Goal: Task Accomplishment & Management: Complete application form

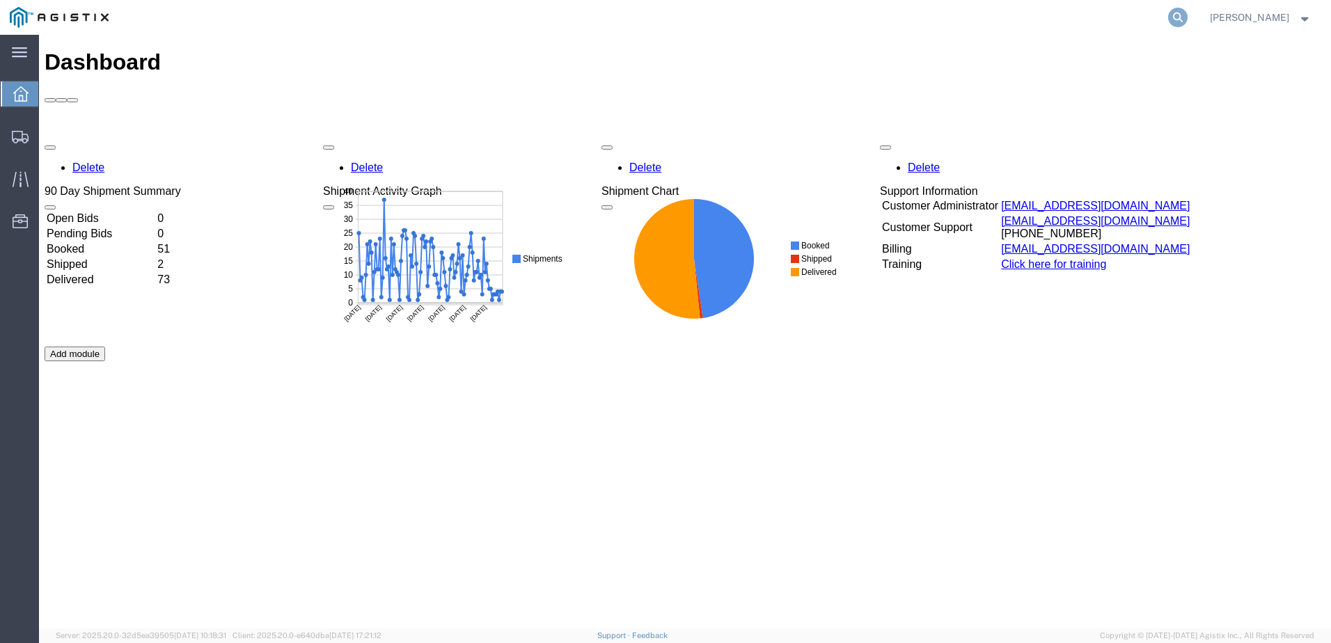
click at [1187, 15] on icon at bounding box center [1177, 17] width 19 height 19
click at [906, 20] on input "search" at bounding box center [956, 17] width 423 height 33
paste input "56914210"
type input "56914210"
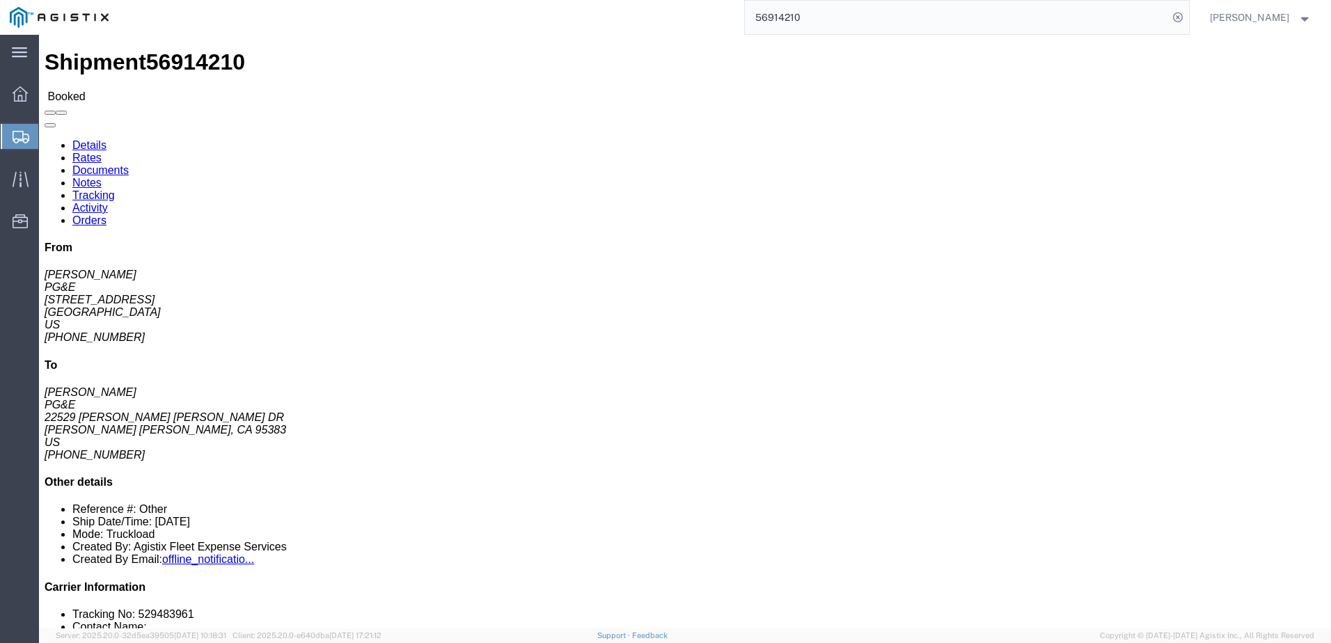
click link "Documents"
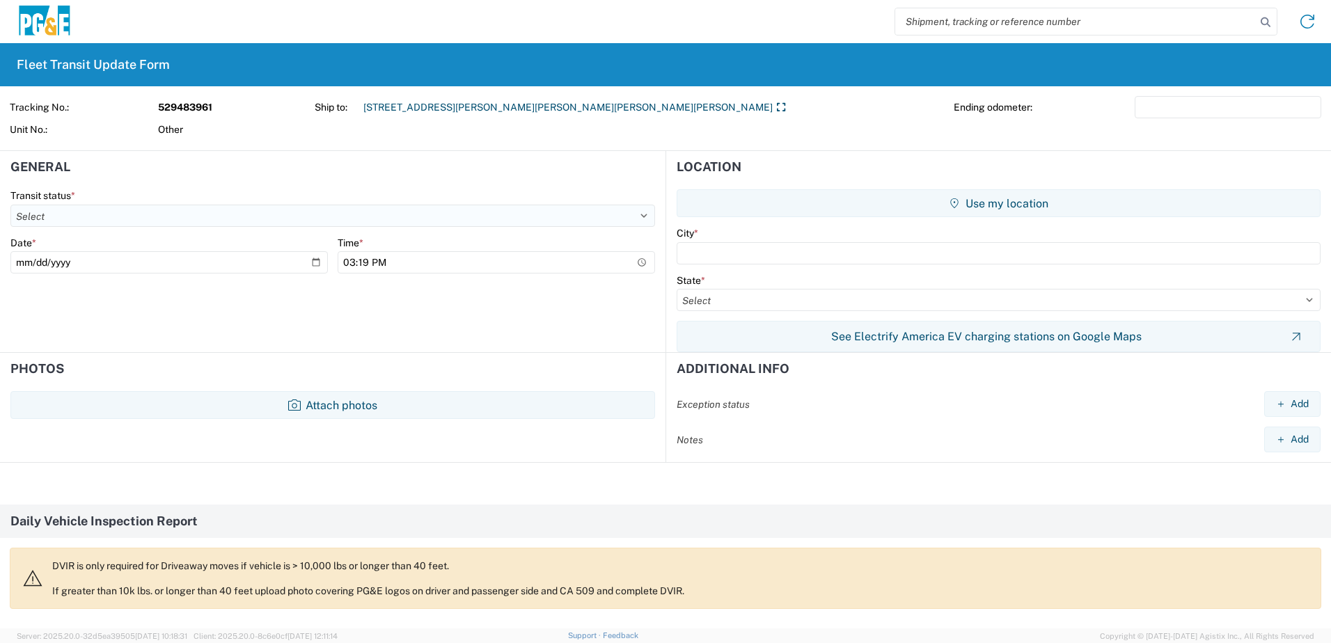
click at [102, 218] on select "Select Delivered Picked Up" at bounding box center [332, 216] width 644 height 22
select select "DELIVRED"
click at [10, 205] on select "Select Delivered Picked Up" at bounding box center [332, 216] width 644 height 22
click at [710, 250] on input "text" at bounding box center [998, 253] width 644 height 22
type input "Twain Hart"
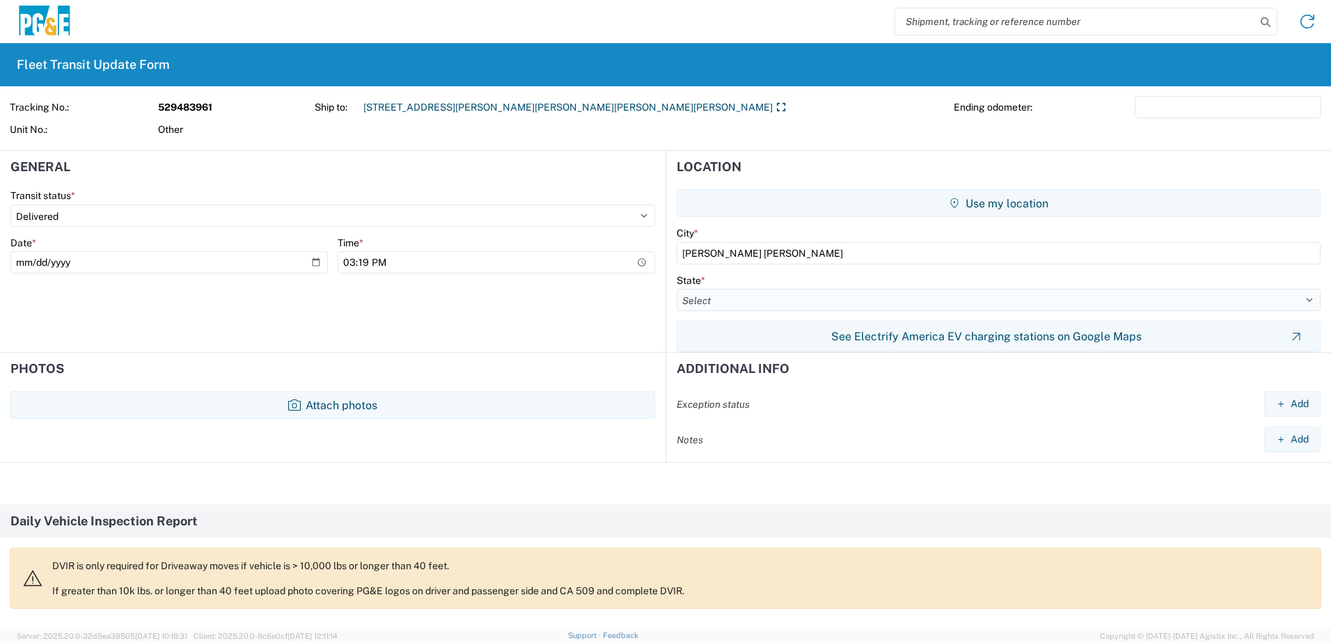
click at [730, 301] on select "Select Alabama Alaska Arizona Arkansas Armed Forces Americas Armed Forces Europ…" at bounding box center [998, 300] width 644 height 22
select select "CA"
click at [676, 289] on select "Select Alabama Alaska Arizona Arkansas Armed Forces Americas Armed Forces Europ…" at bounding box center [998, 300] width 644 height 22
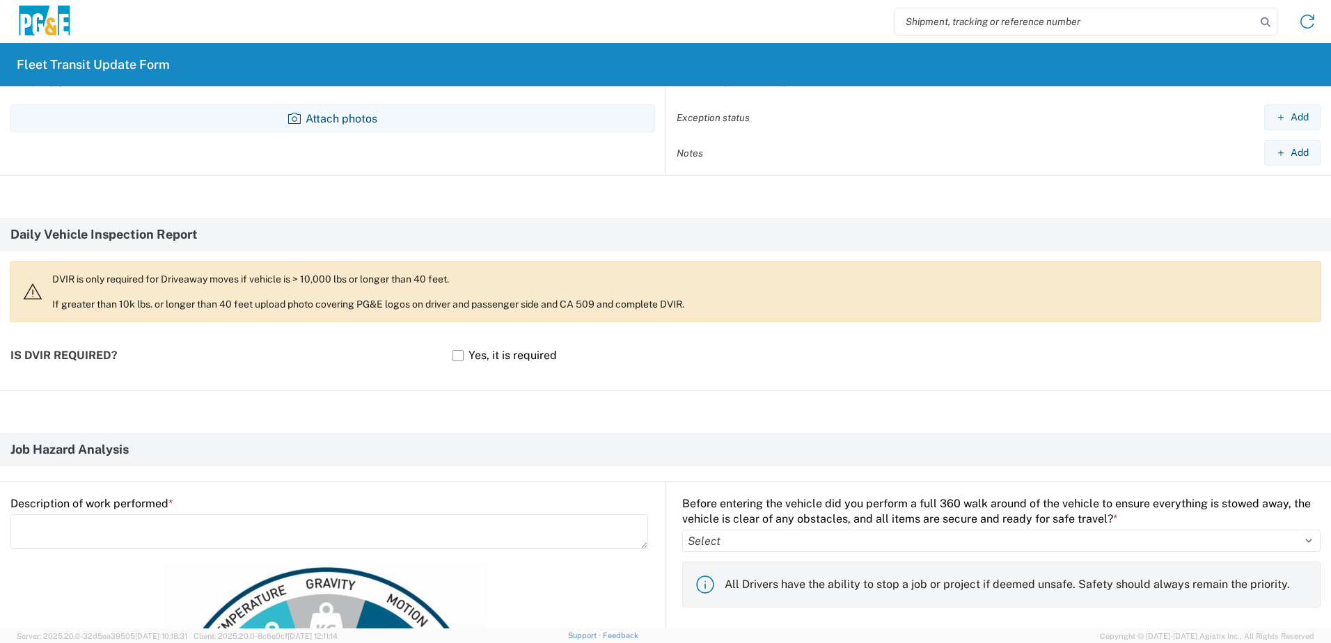
scroll to position [487, 0]
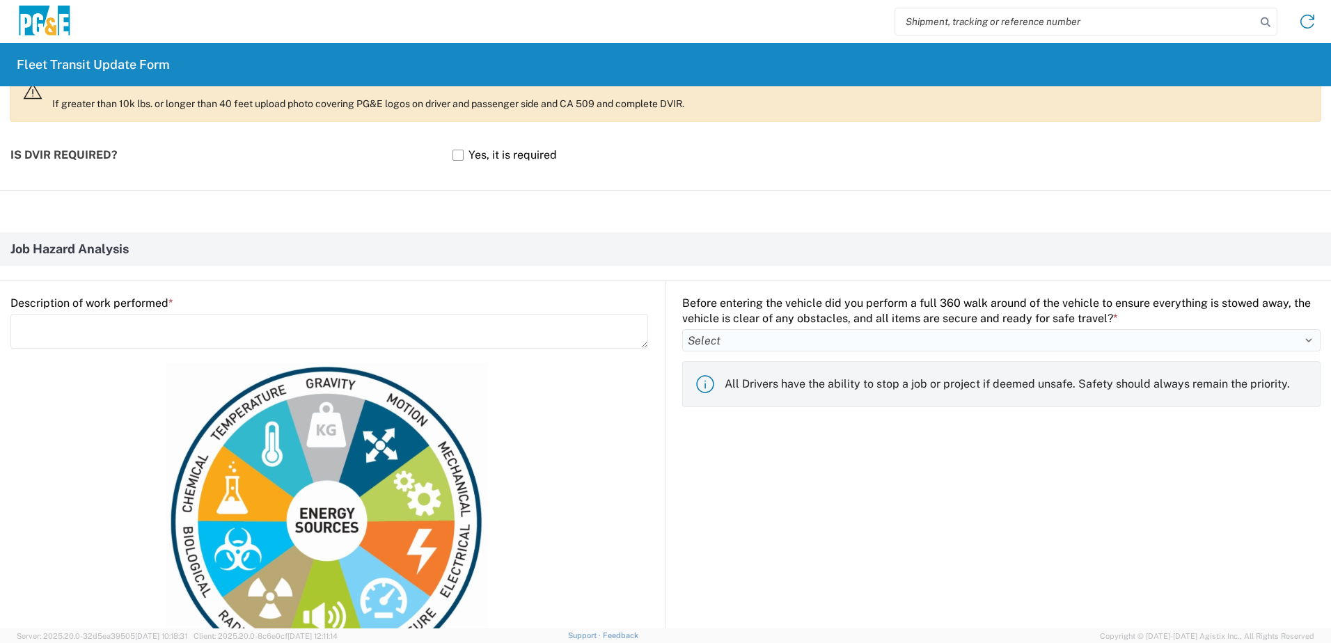
click at [701, 342] on select "Select Yes No" at bounding box center [1001, 340] width 638 height 22
select select "yes"
click at [682, 329] on select "Select Yes No" at bounding box center [1001, 340] width 638 height 22
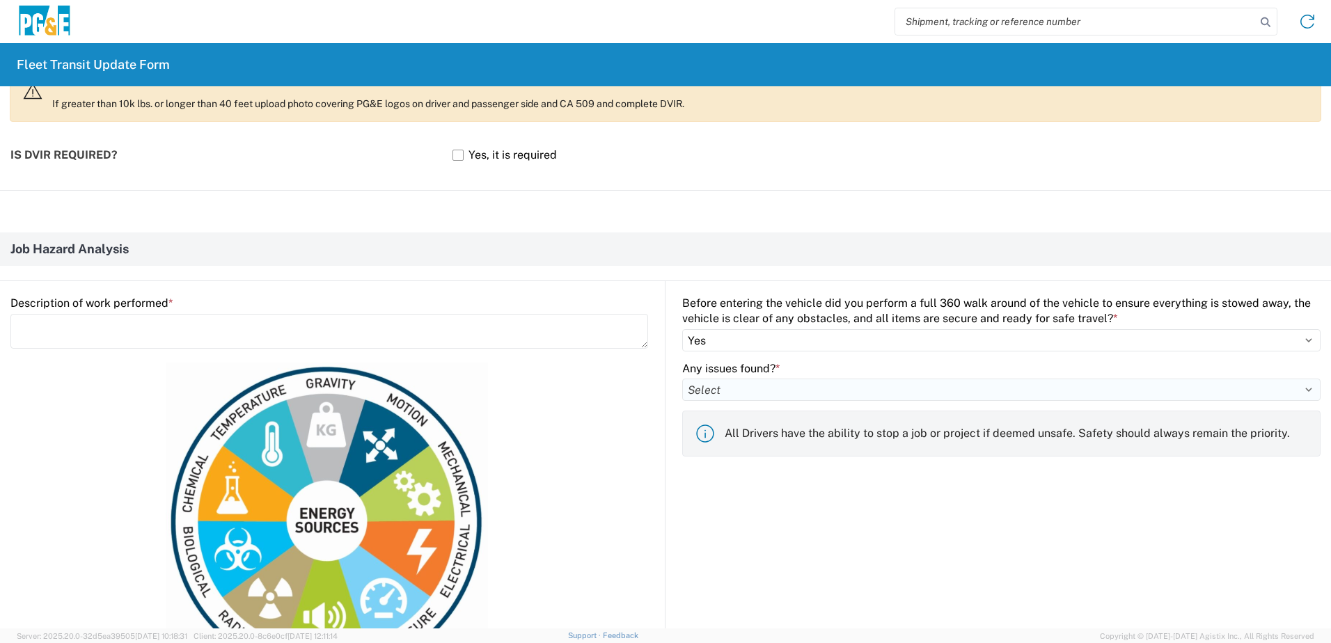
click at [700, 385] on select "Select Yes No" at bounding box center [1001, 390] width 638 height 22
select select "no"
click at [682, 379] on select "Select Yes No" at bounding box center [1001, 390] width 638 height 22
click at [65, 318] on textarea at bounding box center [329, 331] width 638 height 35
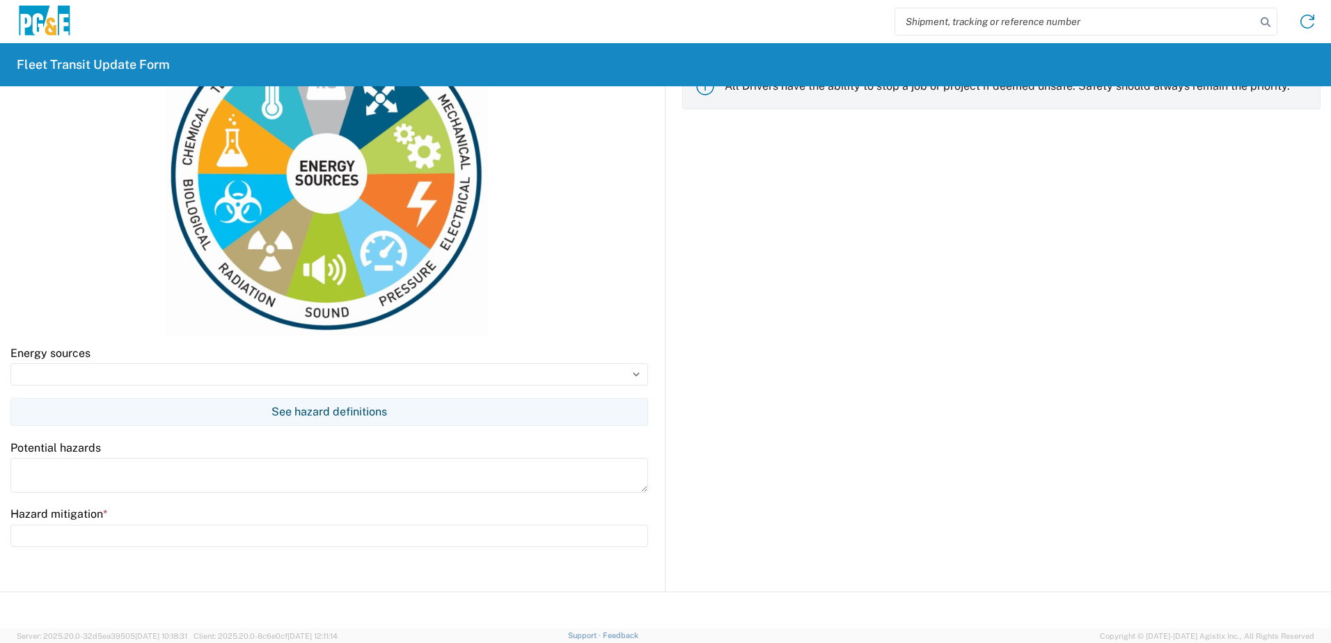
scroll to position [835, 0]
type textarea "Provide fire suppression services if needed"
click at [87, 381] on input at bounding box center [329, 374] width 638 height 22
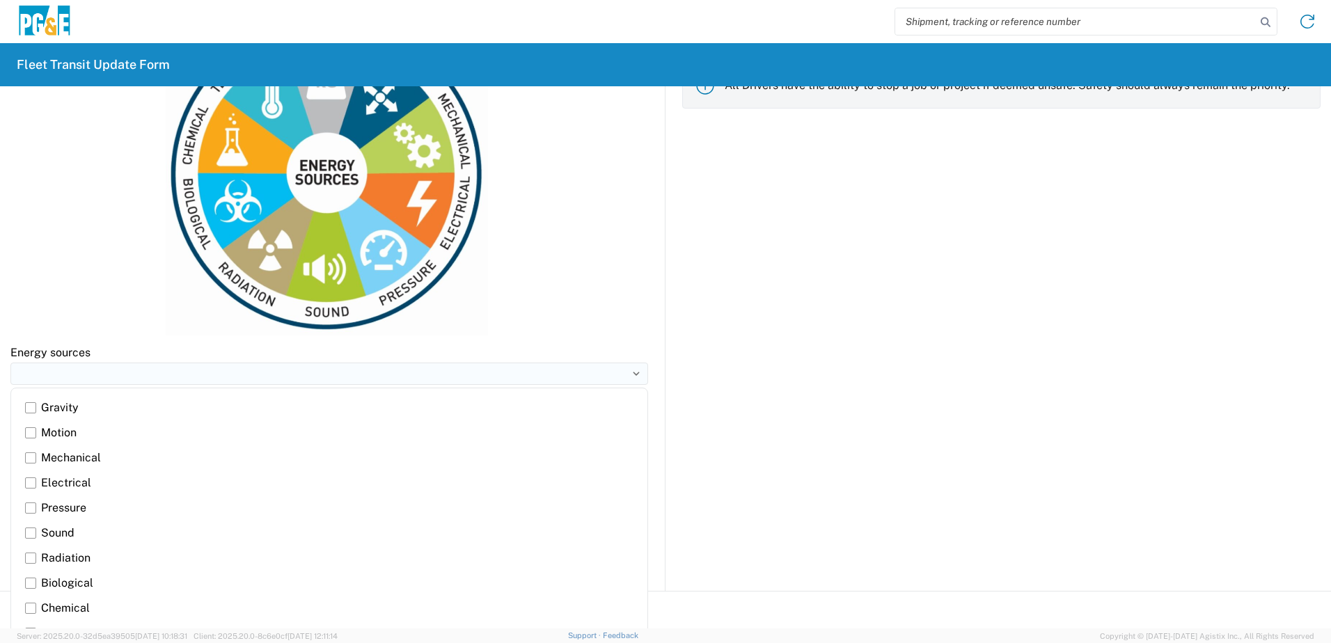
type input "Gravity, Motion"
type input "Wear PPE, use a spotter & stay out of the bite"
click at [30, 404] on label "Gravity" at bounding box center [329, 407] width 608 height 25
click at [0, 0] on input "Gravity" at bounding box center [0, 0] width 0 height 0
click at [35, 430] on label "Motion" at bounding box center [329, 432] width 608 height 25
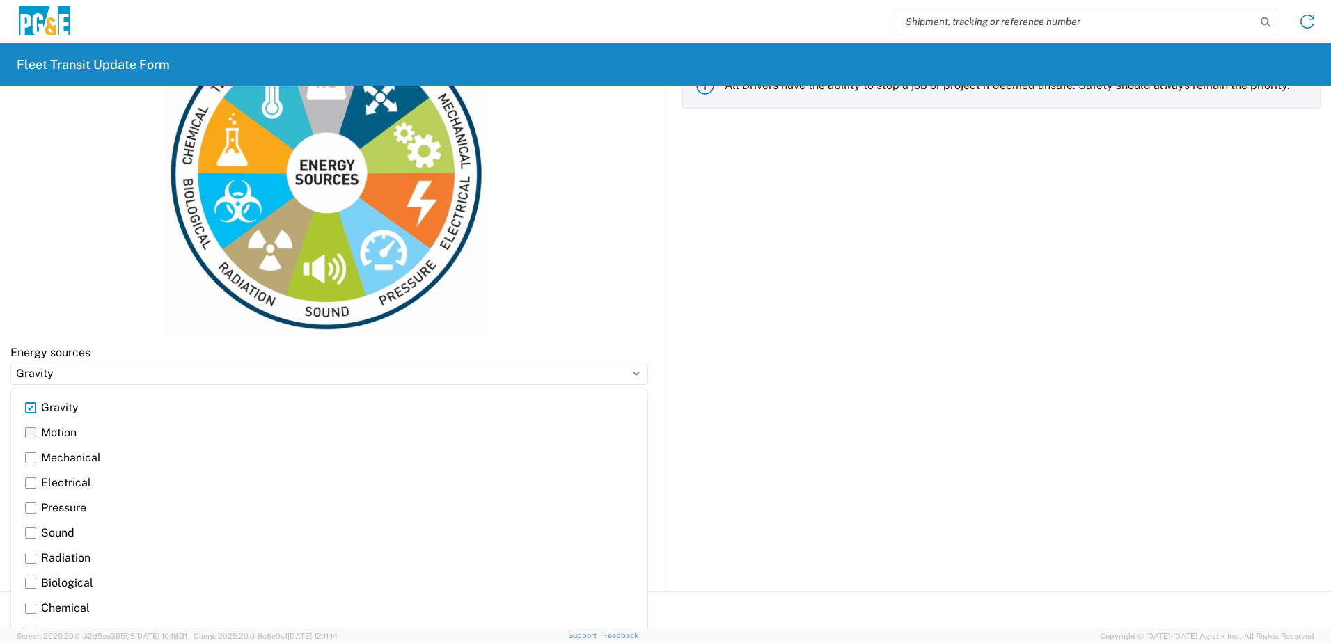
click at [0, 0] on input "Motion" at bounding box center [0, 0] width 0 height 0
type input "Gravity, Motion"
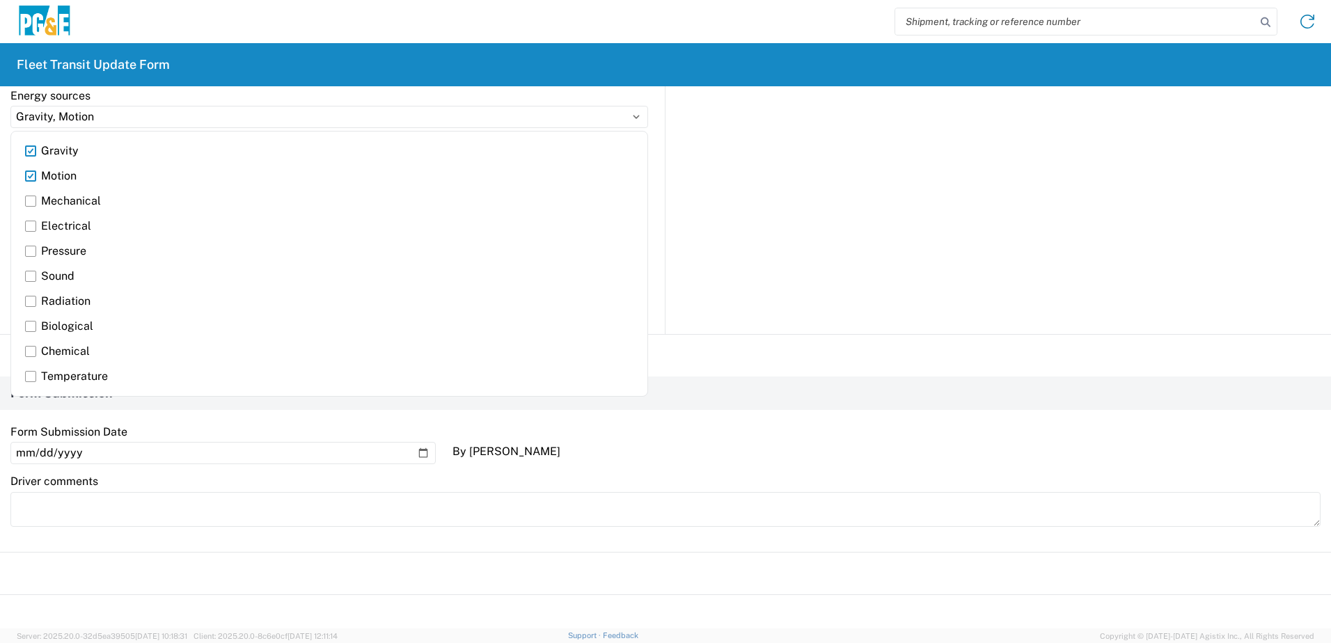
scroll to position [1114, 0]
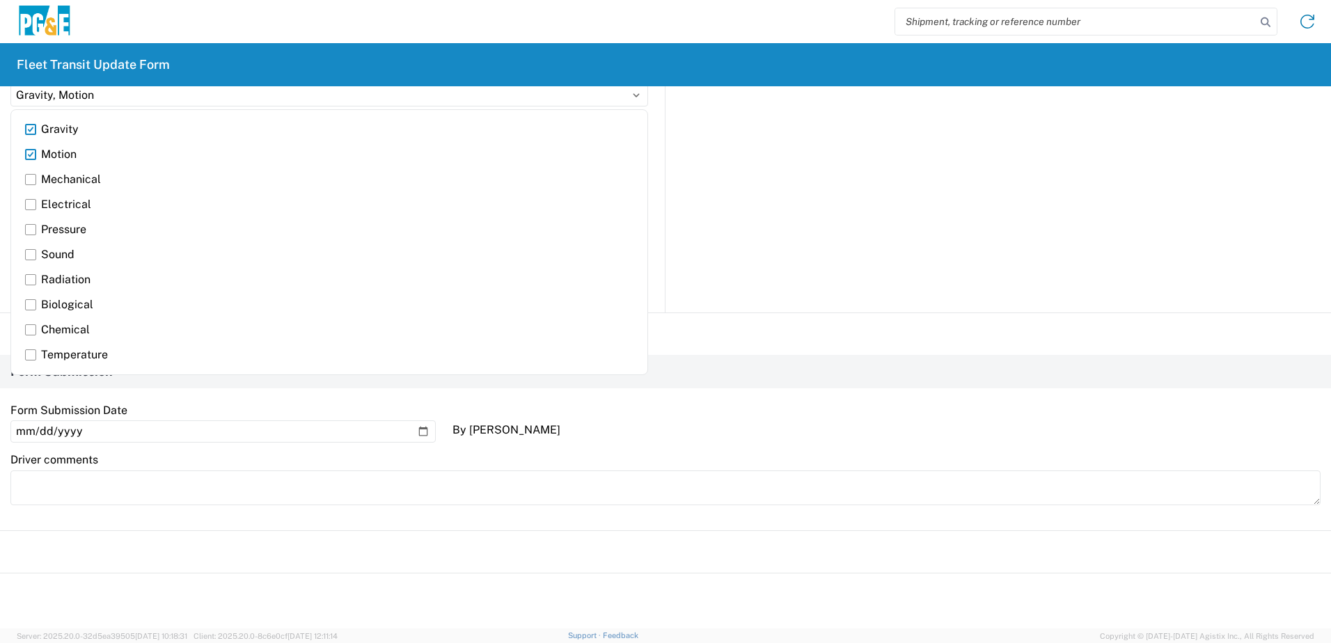
click at [679, 444] on div "By Deni Smith" at bounding box center [664, 431] width 425 height 45
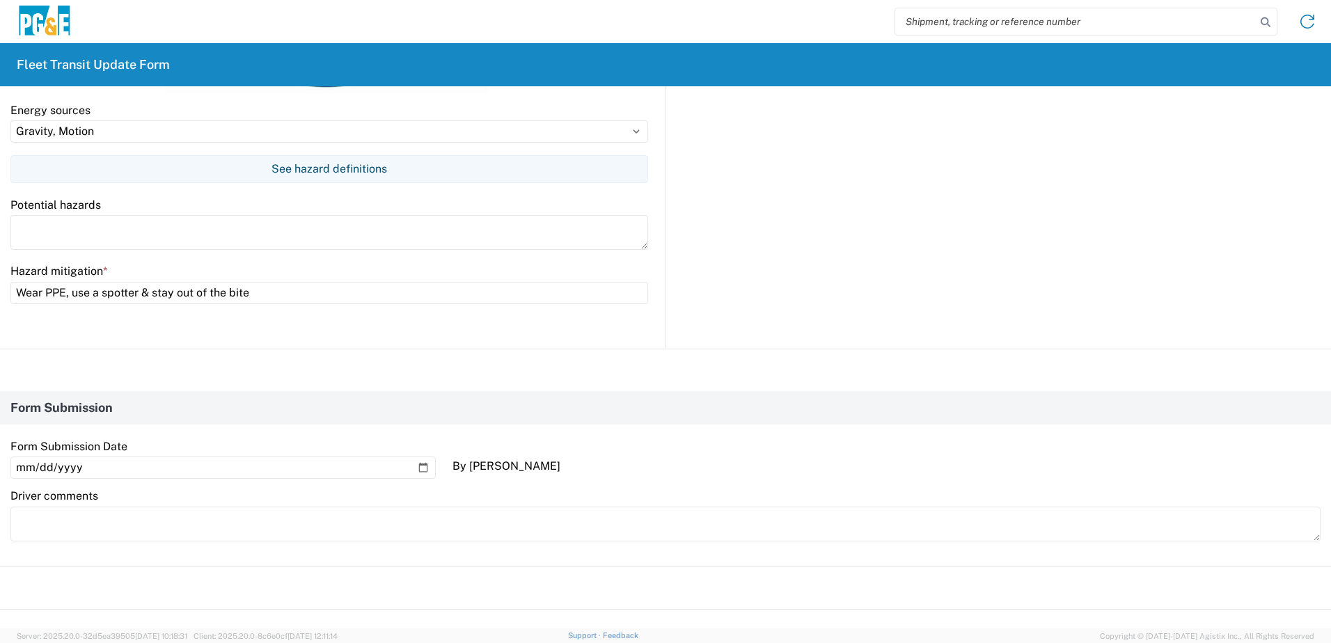
scroll to position [1044, 0]
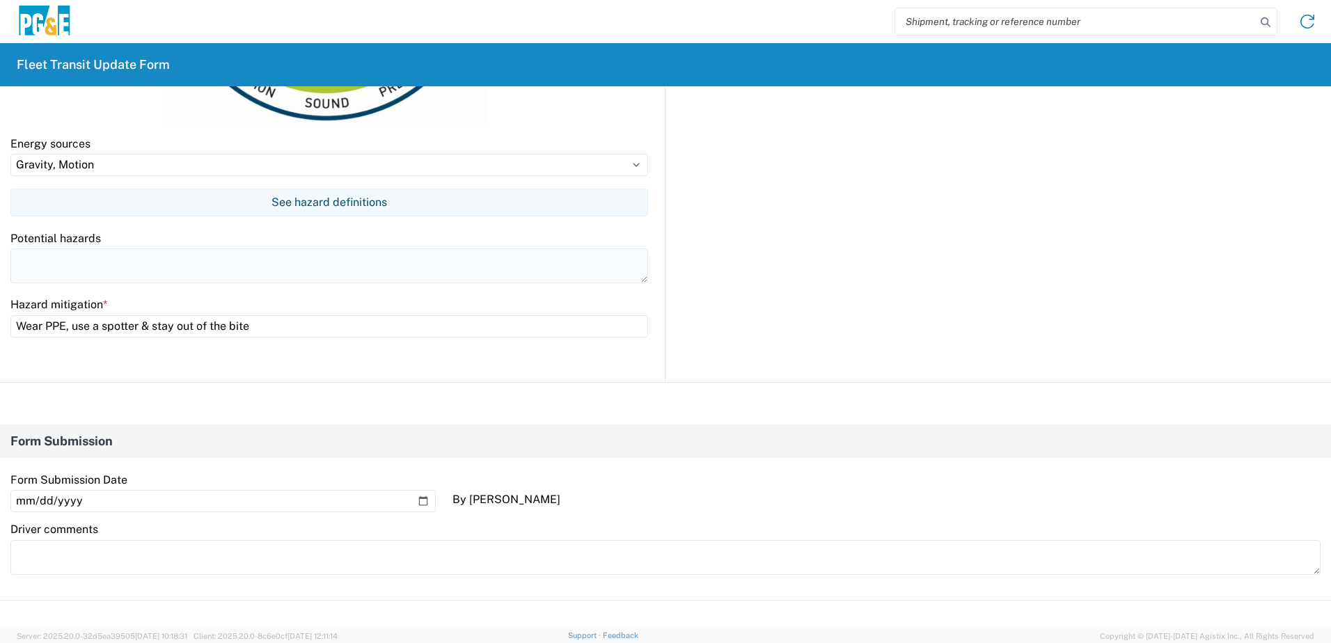
click at [127, 271] on textarea at bounding box center [329, 265] width 638 height 35
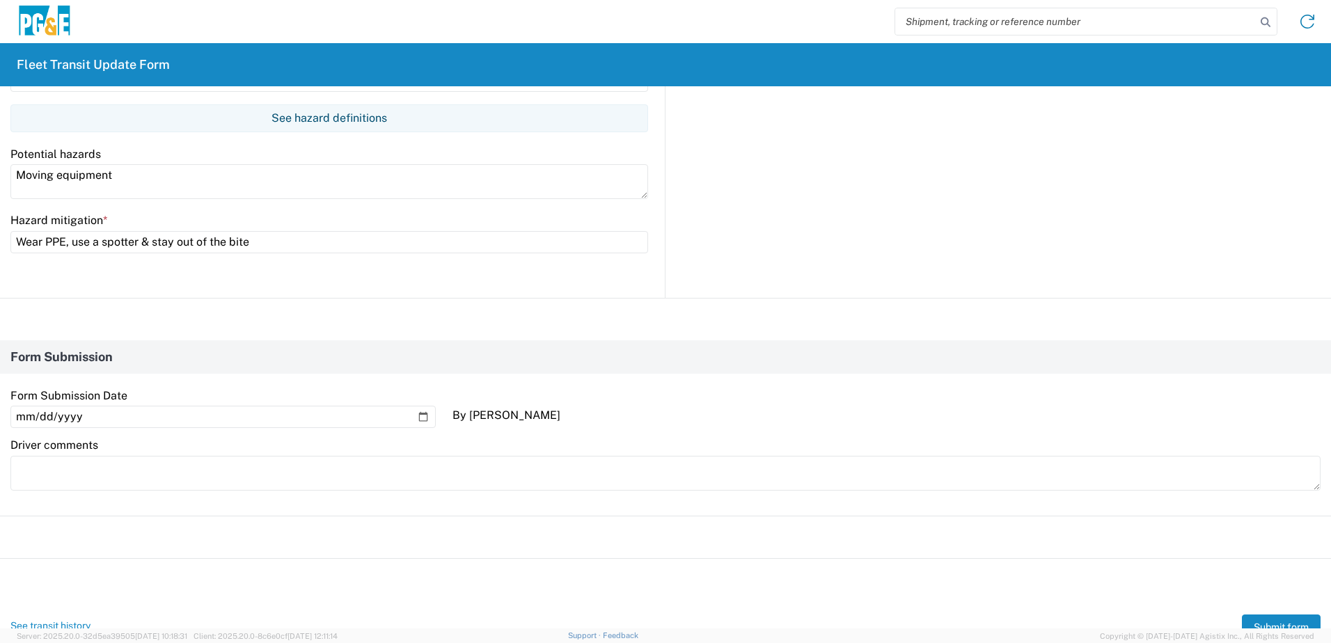
scroll to position [1178, 0]
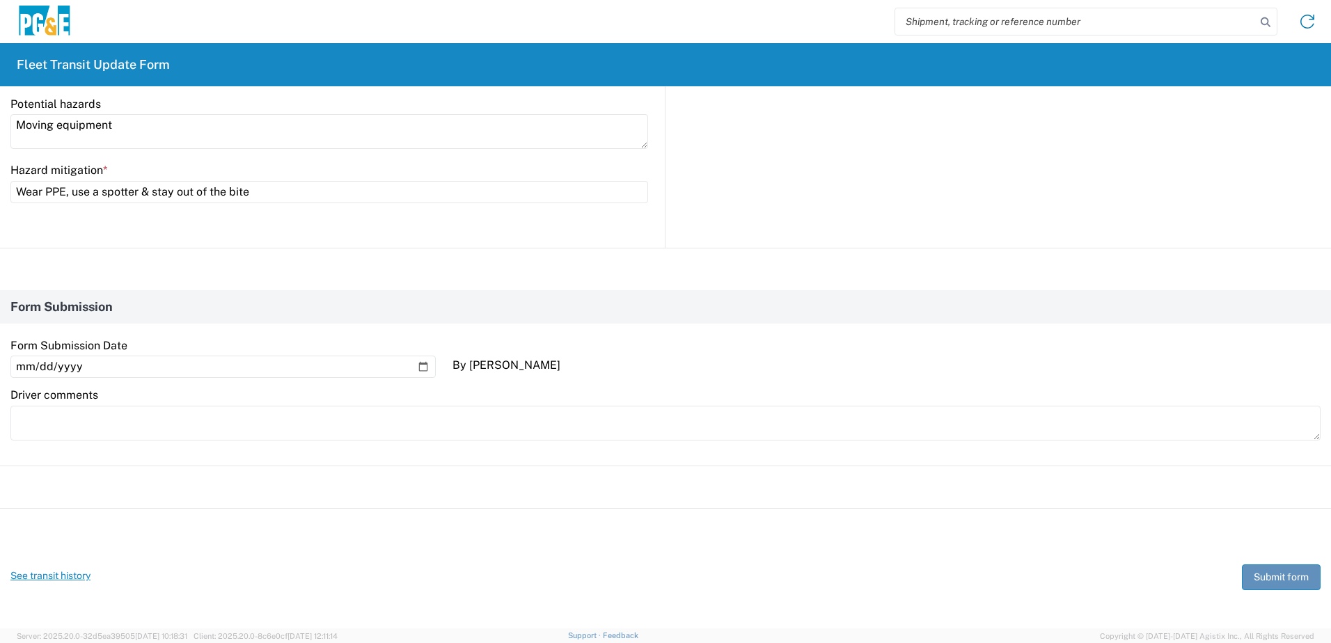
type textarea "Moving equipment"
click at [1274, 574] on button "Submit form" at bounding box center [1281, 577] width 79 height 26
